Goal: Information Seeking & Learning: Compare options

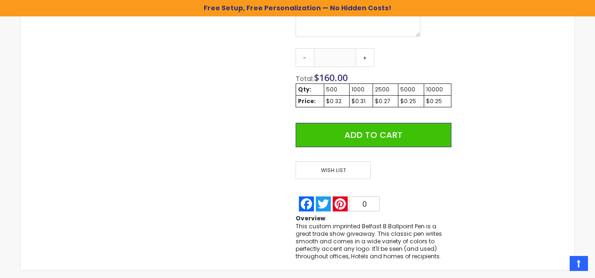
scroll to position [631, 0]
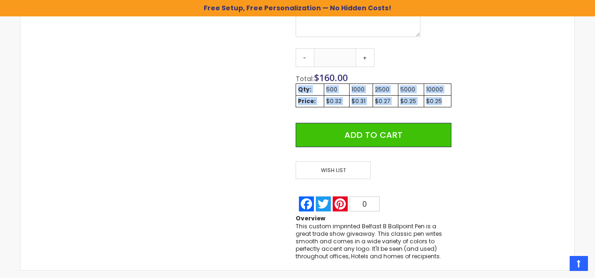
drag, startPoint x: 446, startPoint y: 100, endPoint x: 299, endPoint y: 89, distance: 147.3
click at [299, 89] on tbody "Qty: 500 1000 2500 5000 10000 Price: $0.32 $0.31 $0.27 $0.25 $0.25" at bounding box center [373, 95] width 155 height 23
copy tbody "Qty: 500 1000 2500 5000 10000 Price: $0.32 $0.31 $0.27 $0.25 $0.25"
click at [305, 60] on link "-" at bounding box center [305, 57] width 19 height 19
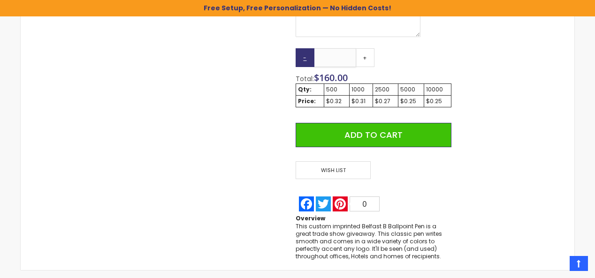
drag, startPoint x: 335, startPoint y: 57, endPoint x: 301, endPoint y: 57, distance: 34.3
click at [314, 57] on input "***" at bounding box center [335, 57] width 42 height 19
click at [344, 57] on input "***" at bounding box center [335, 57] width 42 height 19
drag, startPoint x: 345, startPoint y: 55, endPoint x: 325, endPoint y: 55, distance: 20.7
click at [325, 54] on input "***" at bounding box center [335, 57] width 42 height 19
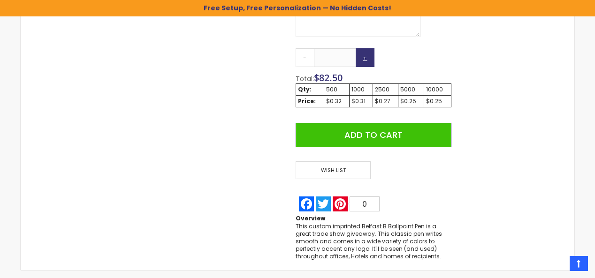
click at [363, 57] on link "+" at bounding box center [365, 57] width 19 height 19
click at [300, 56] on link "-" at bounding box center [305, 57] width 19 height 19
click at [307, 58] on link "-" at bounding box center [305, 57] width 19 height 19
click at [304, 56] on link "-" at bounding box center [305, 57] width 19 height 19
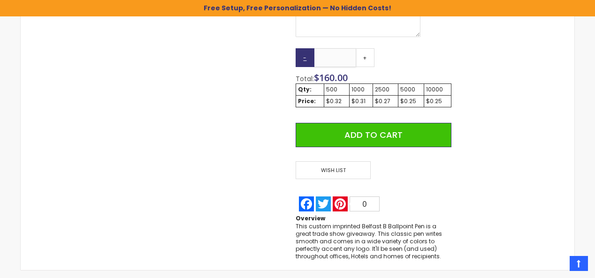
drag, startPoint x: 343, startPoint y: 57, endPoint x: 307, endPoint y: 57, distance: 35.2
click at [314, 57] on input "***" at bounding box center [335, 57] width 42 height 19
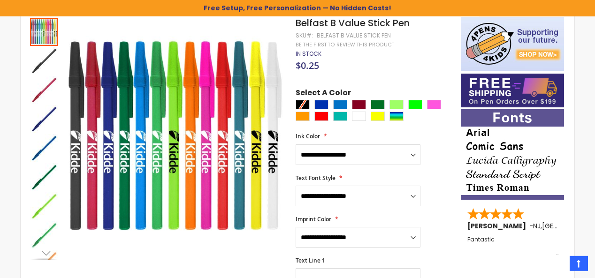
scroll to position [0, 0]
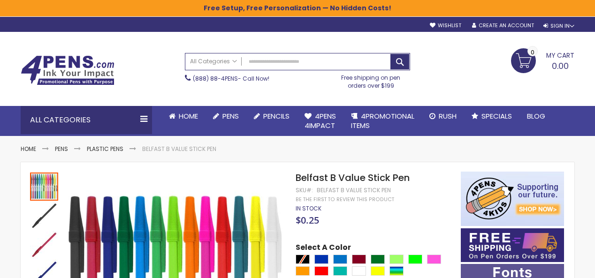
type input "***"
drag, startPoint x: 415, startPoint y: 178, endPoint x: 260, endPoint y: 180, distance: 154.8
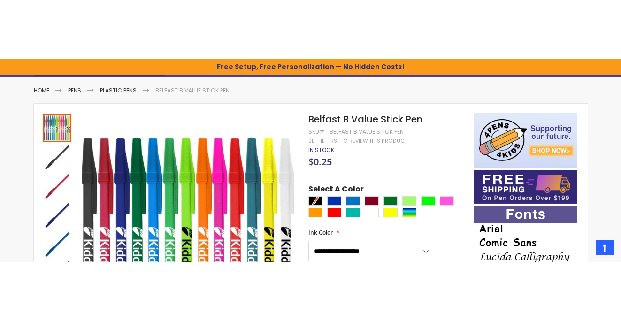
scroll to position [64, 0]
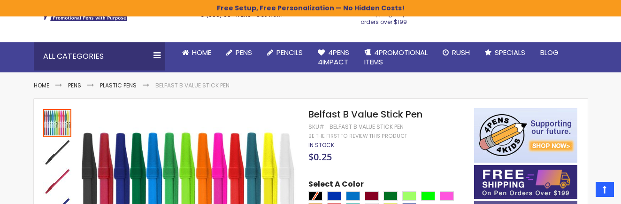
drag, startPoint x: 427, startPoint y: 114, endPoint x: 297, endPoint y: 118, distance: 130.5
copy div "Skip to the end of the images gallery"
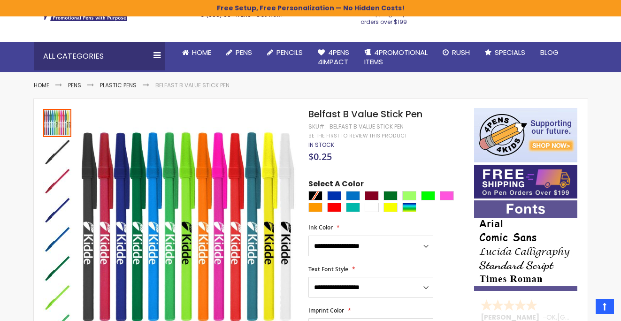
click at [425, 114] on h1 "Belfast B Value Stick Pen" at bounding box center [386, 114] width 156 height 13
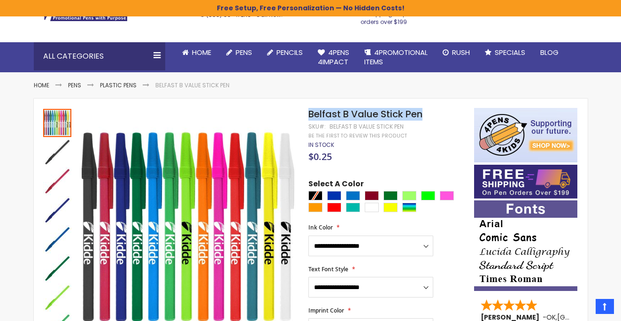
drag, startPoint x: 424, startPoint y: 115, endPoint x: 313, endPoint y: 116, distance: 111.2
click at [310, 116] on h1 "Belfast B Value Stick Pen" at bounding box center [386, 114] width 156 height 13
copy span "Belfast B Value Stick Pen"
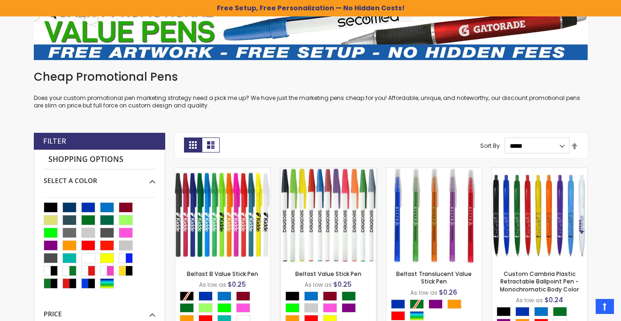
scroll to position [175, 0]
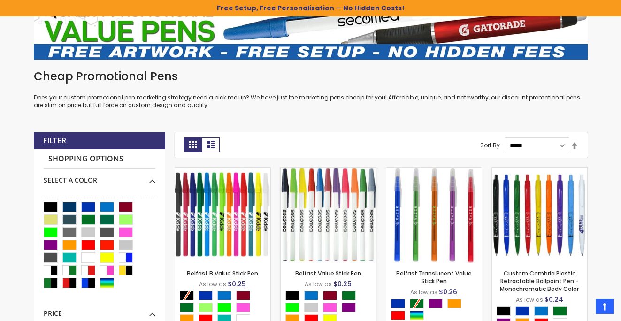
drag, startPoint x: 365, startPoint y: 273, endPoint x: 292, endPoint y: 276, distance: 73.3
click at [292, 276] on strong "Belfast Value Stick Pen" at bounding box center [328, 274] width 86 height 8
copy link "Belfast Value Stick Pen"
click at [334, 196] on img at bounding box center [328, 215] width 95 height 95
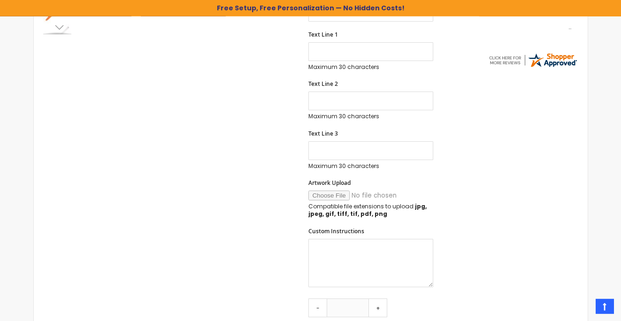
scroll to position [511, 0]
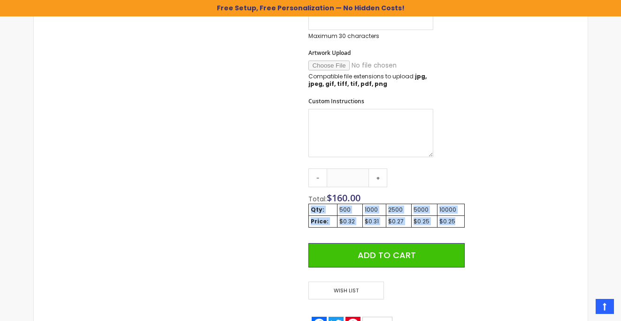
drag, startPoint x: 456, startPoint y: 221, endPoint x: 310, endPoint y: 209, distance: 146.9
click at [310, 209] on tbody "Qty: 500 1000 2500 5000 10000 Price: $0.32 $0.31 $0.27 $0.25 $0.25" at bounding box center [386, 215] width 155 height 23
copy tbody "Qty: 500 1000 2500 5000 10000 Price: $0.32 $0.31 $0.27 $0.25 $0.25"
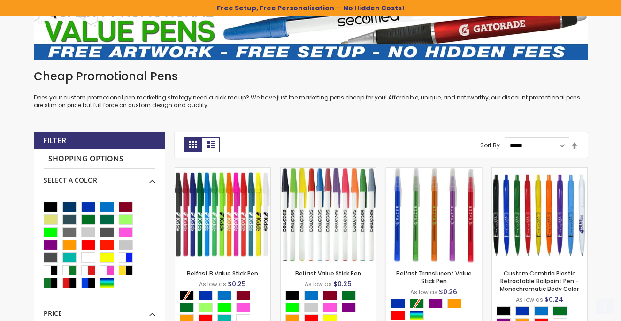
scroll to position [176, 0]
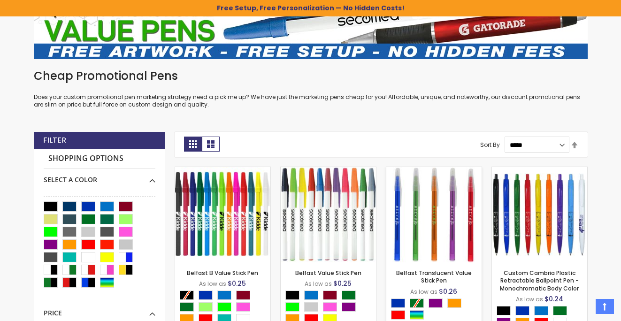
drag, startPoint x: 474, startPoint y: 273, endPoint x: 389, endPoint y: 276, distance: 85.9
click at [389, 276] on div "Belfast Translucent Value Stick Pen As low as $0.26 - *** +" at bounding box center [433, 307] width 95 height 90
drag, startPoint x: 449, startPoint y: 282, endPoint x: 396, endPoint y: 274, distance: 53.2
click at [396, 274] on strong "Belfast Translucent Value Stick Pen" at bounding box center [434, 276] width 86 height 15
copy link "Belfast Translucent Value Stick Pen"
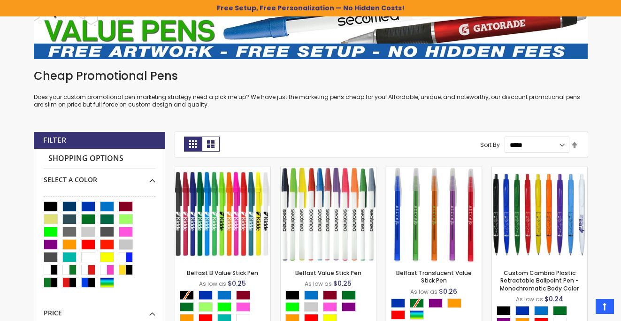
click at [449, 202] on img at bounding box center [433, 214] width 95 height 95
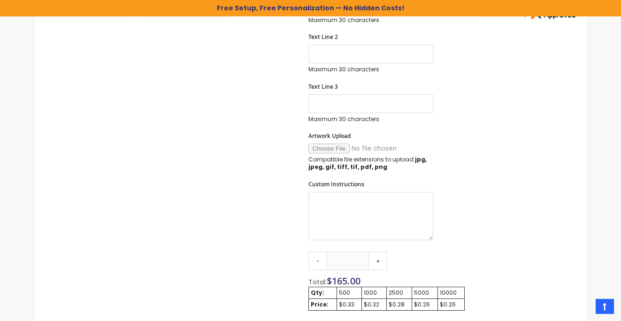
scroll to position [488, 0]
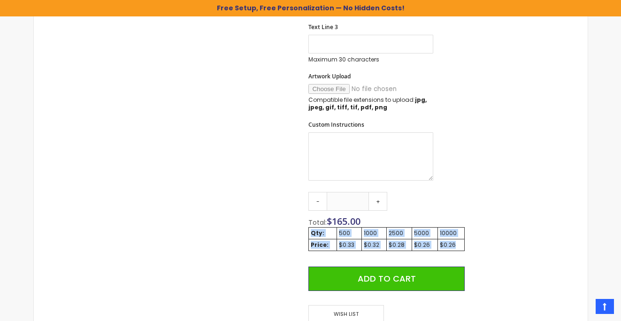
drag, startPoint x: 409, startPoint y: 242, endPoint x: 312, endPoint y: 234, distance: 97.0
click at [312, 234] on tbody "Qty: 500 1000 2500 5000 10000 Price: $0.33 $0.32 $0.28 $0.26 $0.26" at bounding box center [386, 238] width 155 height 23
click at [491, 241] on div "Skip to the end of the images gallery Skip to the beginning of the images galle…" at bounding box center [310, 32] width 544 height 698
drag, startPoint x: 461, startPoint y: 245, endPoint x: 311, endPoint y: 227, distance: 151.3
click at [311, 227] on tbody "Qty: 500 1000 2500 5000 10000 Price: $0.33 $0.32 $0.28 $0.26 $0.26" at bounding box center [386, 238] width 155 height 23
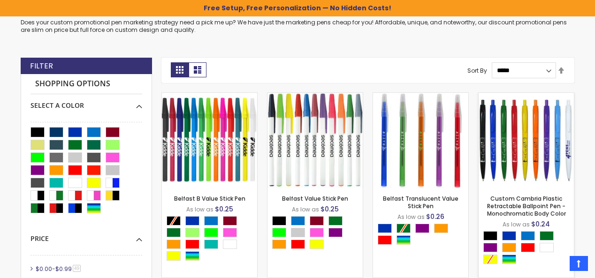
scroll to position [251, 0]
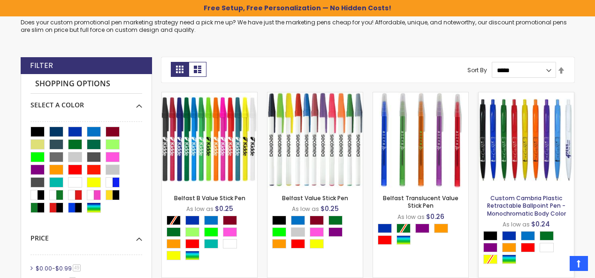
click at [497, 200] on link "Custom Cambria Plastic Retractable Ballpoint Pen - Monochromatic Body Color" at bounding box center [526, 205] width 79 height 23
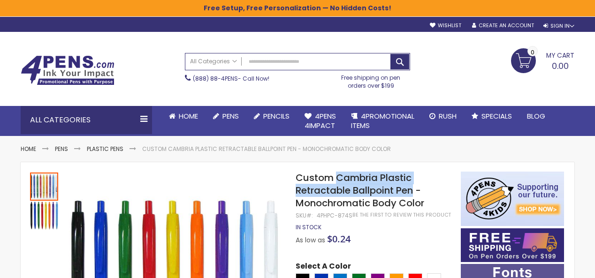
drag, startPoint x: 340, startPoint y: 179, endPoint x: 413, endPoint y: 192, distance: 73.8
click at [413, 192] on span "Custom Cambria Plastic Retractable Ballpoint Pen - Monochromatic Body Color" at bounding box center [360, 190] width 129 height 38
drag, startPoint x: 340, startPoint y: 176, endPoint x: 335, endPoint y: 179, distance: 5.1
click at [340, 176] on span "Custom Cambria Plastic Retractable Ballpoint Pen - Monochromatic Body Color" at bounding box center [360, 190] width 129 height 38
drag, startPoint x: 337, startPoint y: 178, endPoint x: 396, endPoint y: 191, distance: 60.1
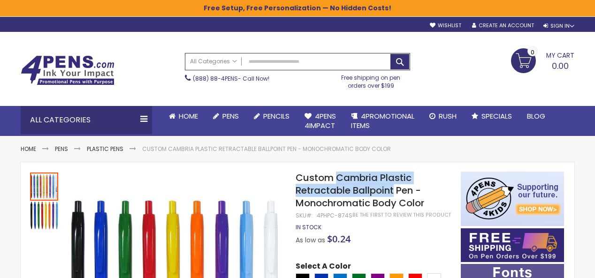
click at [396, 191] on span "Custom Cambria Plastic Retractable Ballpoint Pen - Monochromatic Body Color" at bounding box center [360, 190] width 129 height 38
copy span "Cambria Plastic Retractable Ballpoint"
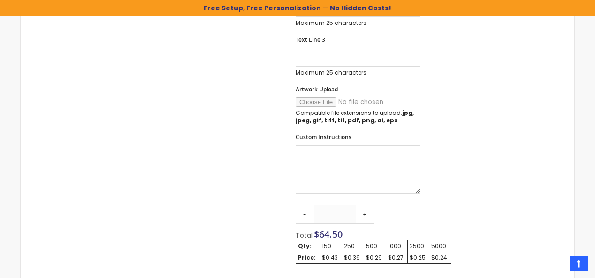
scroll to position [510, 0]
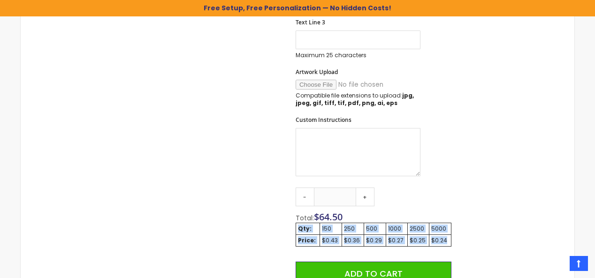
drag, startPoint x: 446, startPoint y: 238, endPoint x: 298, endPoint y: 229, distance: 147.6
click at [298, 229] on tbody "Qty: 150 250 500 1000 2500 5000 Price: $0.43 $0.36 $0.29 $0.27 $0.25 $0.24" at bounding box center [373, 234] width 155 height 23
copy tbody "Qty: 150 250 500 1000 2500 5000 Price: $0.43 $0.36 $0.29 $0.27 $0.25 $0.24"
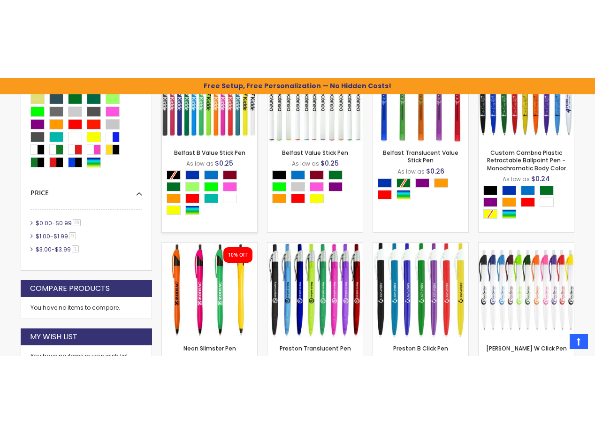
scroll to position [296, 0]
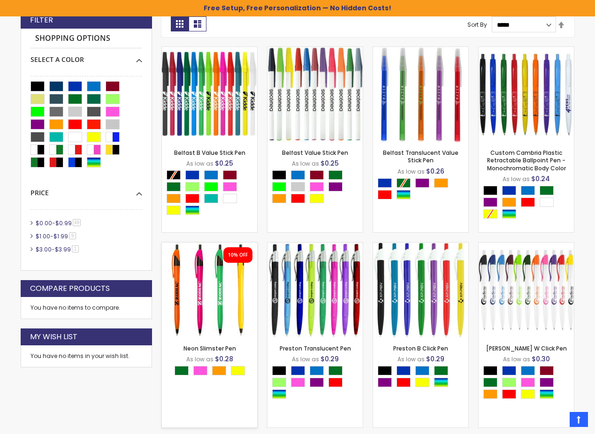
drag, startPoint x: 242, startPoint y: 350, endPoint x: 166, endPoint y: 347, distance: 76.1
click at [166, 278] on div "Neon Slimster Pen As low as $0.28 - *** +" at bounding box center [209, 383] width 95 height 90
copy link "Neon Slimster Pen"
drag, startPoint x: 287, startPoint y: 349, endPoint x: 556, endPoint y: 346, distance: 268.9
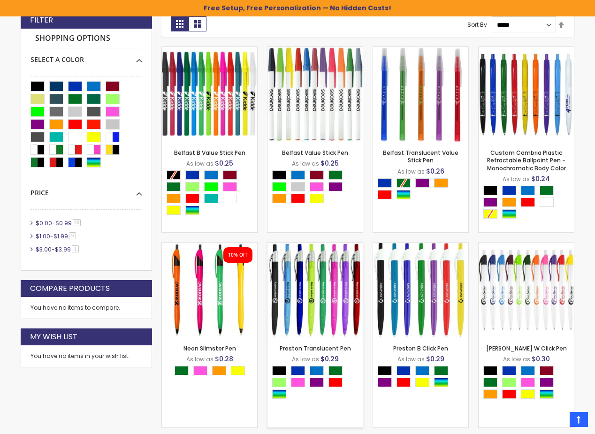
click at [271, 278] on div "Preston Translucent Pen As low as $0.29 - *** +" at bounding box center [314, 383] width 95 height 90
drag, startPoint x: 299, startPoint y: 350, endPoint x: 354, endPoint y: 350, distance: 54.4
click at [354, 278] on strong "Preston Translucent Pen" at bounding box center [315, 349] width 86 height 8
copy link "Preston Translucent Pen"
drag, startPoint x: 439, startPoint y: 350, endPoint x: 382, endPoint y: 348, distance: 57.3
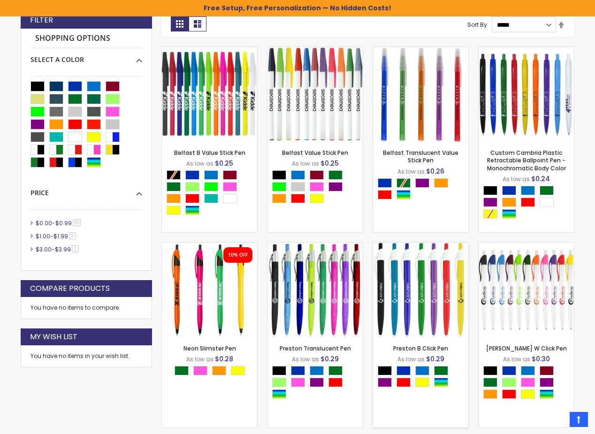
click at [382, 278] on strong "Preston B Click Pen" at bounding box center [421, 349] width 86 height 8
copy link "Preston B Click Pen"
click at [438, 278] on link "Preston B Click Pen" at bounding box center [420, 348] width 55 height 8
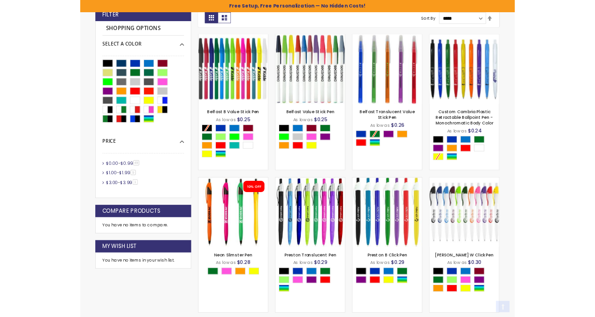
scroll to position [297, 0]
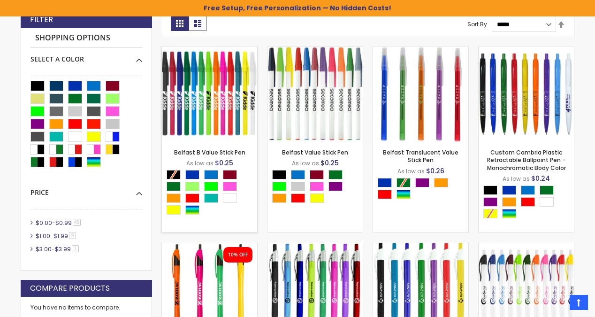
click at [229, 161] on span "$0.25" at bounding box center [224, 162] width 18 height 9
drag, startPoint x: 235, startPoint y: 163, endPoint x: 215, endPoint y: 165, distance: 19.4
click at [215, 165] on div "As low as $0.25" at bounding box center [210, 163] width 86 height 9
drag, startPoint x: 241, startPoint y: 219, endPoint x: 169, endPoint y: 152, distance: 98.3
click at [169, 152] on div "Belfast B Value Stick Pen As low as $0.25 - *** +" at bounding box center [209, 187] width 95 height 90
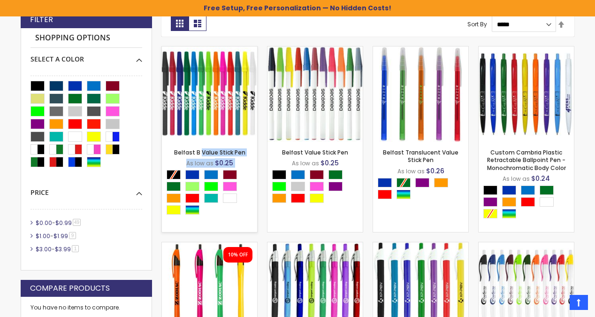
click at [253, 162] on div "Belfast B Value Stick Pen As low as $0.25 - *** +" at bounding box center [209, 187] width 95 height 90
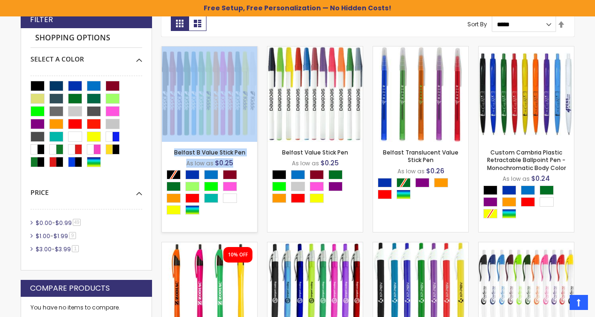
drag, startPoint x: 240, startPoint y: 162, endPoint x: 174, endPoint y: 91, distance: 97.6
click at [174, 91] on div "Belfast B Value Stick Pen As low as $0.25" at bounding box center [209, 139] width 96 height 186
